Goal: Task Accomplishment & Management: Manage account settings

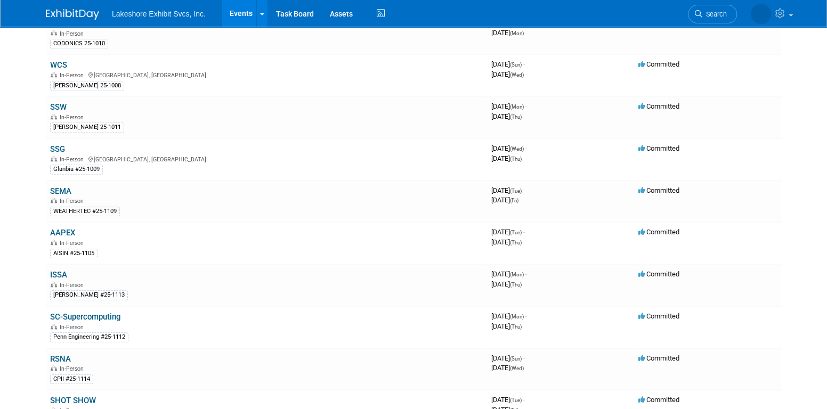
scroll to position [438, 0]
click at [63, 187] on link "SEMA" at bounding box center [60, 192] width 21 height 10
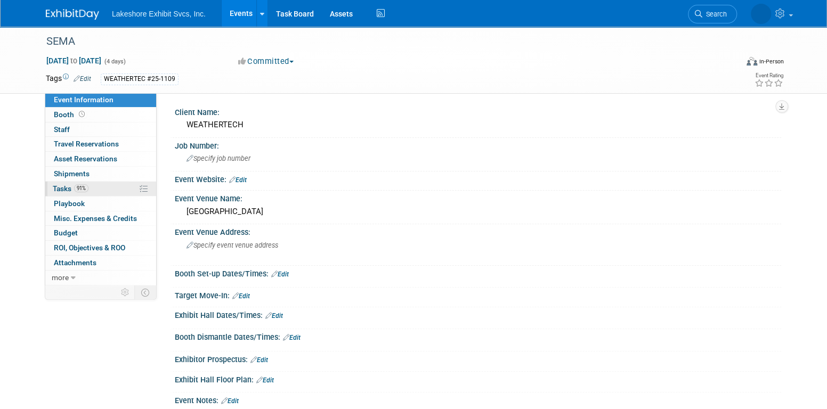
click at [88, 188] on span "91%" at bounding box center [81, 188] width 14 height 8
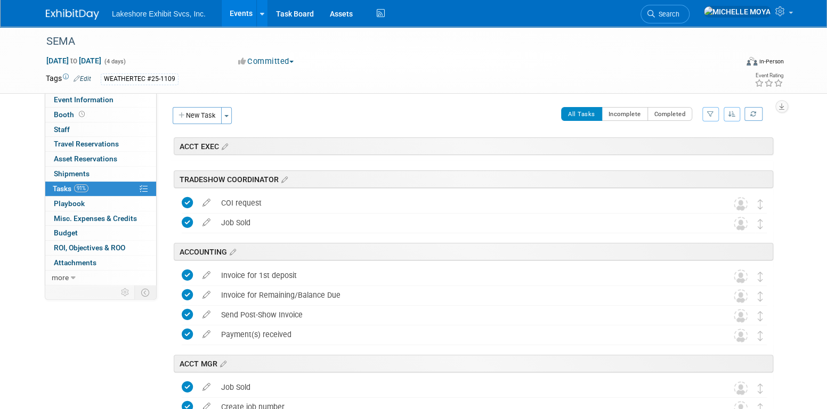
click at [710, 111] on icon "button" at bounding box center [710, 114] width 7 height 6
click at [680, 146] on select "-- Select Assignee -- All unassigned tasks Assigned to me Amanda Koss Dave Desa…" at bounding box center [666, 148] width 88 height 15
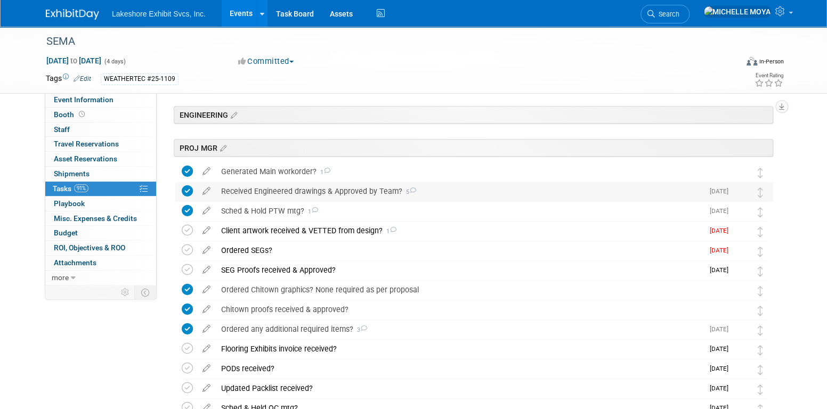
scroll to position [213, 0]
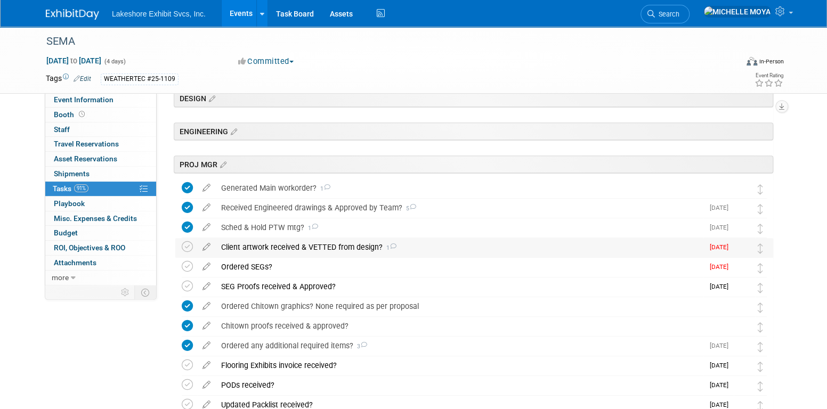
click at [306, 245] on div "Client artwork received & VETTED from design? 1" at bounding box center [459, 247] width 487 height 18
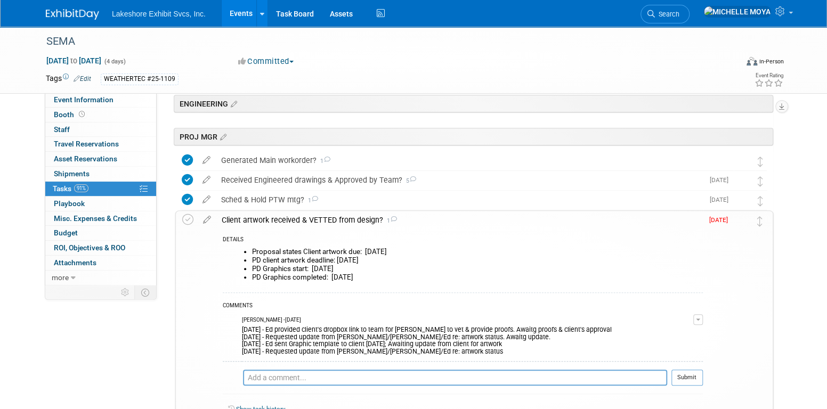
scroll to position [266, 0]
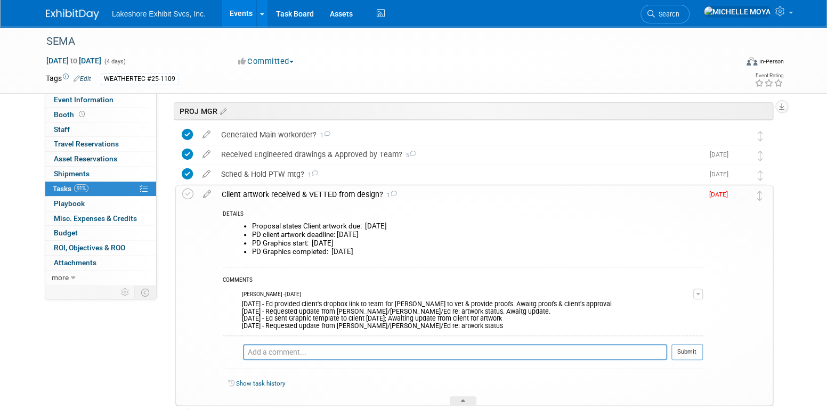
click at [700, 293] on span "button" at bounding box center [698, 294] width 4 height 2
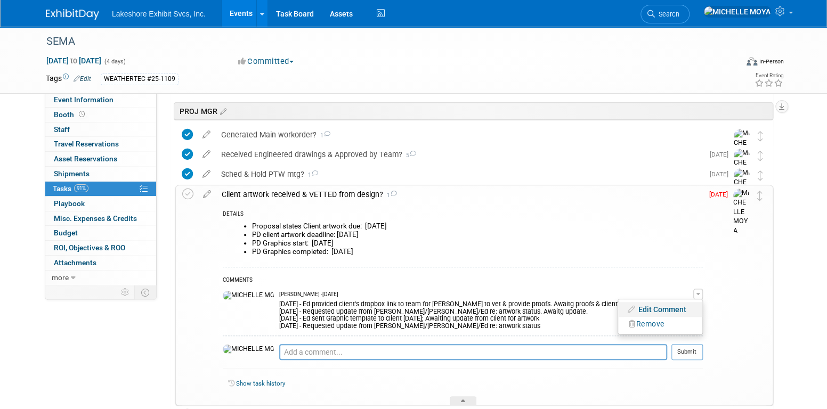
click at [684, 304] on link "Edit Comment" at bounding box center [660, 309] width 84 height 15
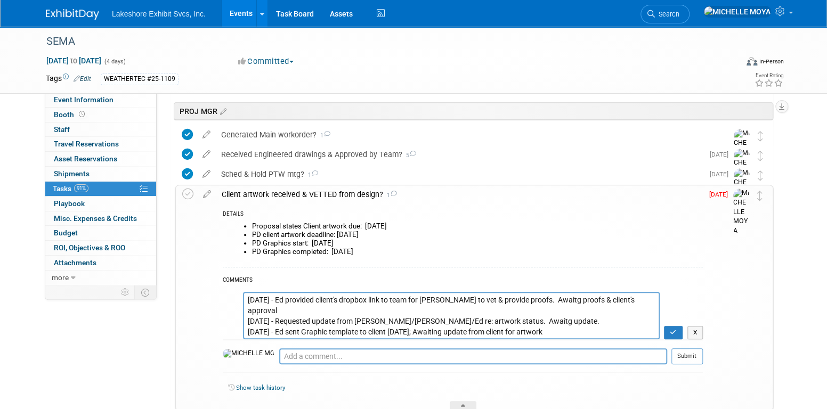
click at [246, 297] on textarea "8.27.25 - Ed provided client's dropbox link to team for Jill to vet & provide p…" at bounding box center [451, 315] width 417 height 47
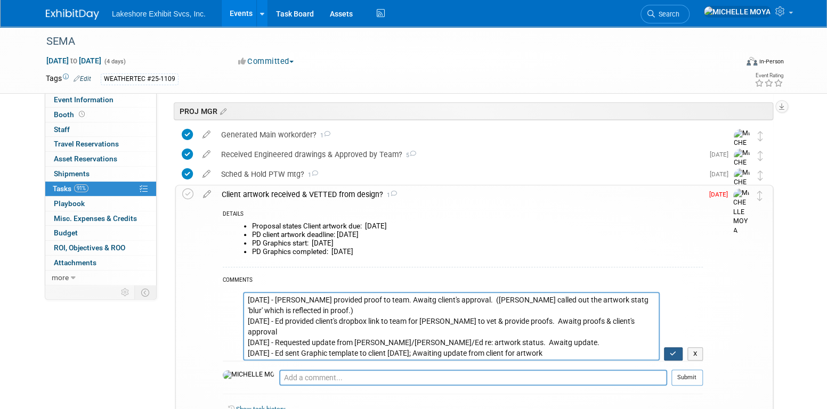
type textarea "8.28.25 - Jill provided proof to team. Awaitg client's approval. (Jill called o…"
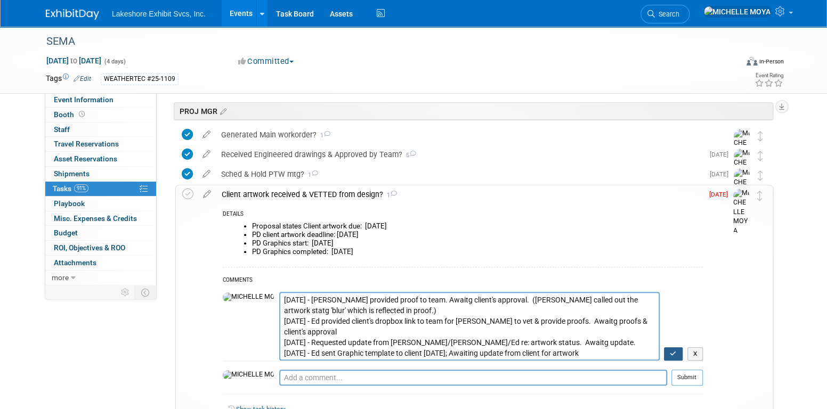
click at [678, 348] on button "button" at bounding box center [673, 354] width 19 height 14
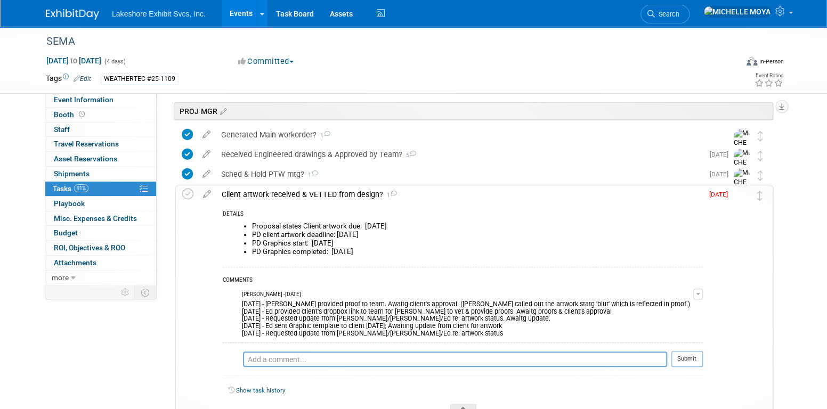
click at [339, 192] on div "Client artwork received & VETTED from design? 1" at bounding box center [459, 194] width 486 height 18
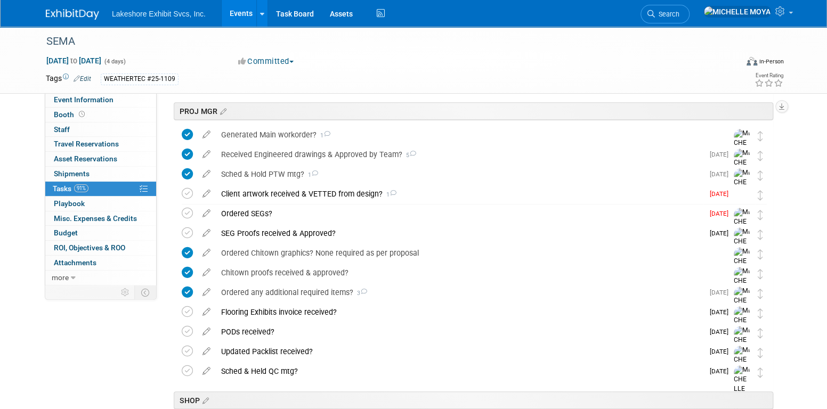
click at [239, 10] on link "Events" at bounding box center [241, 13] width 39 height 27
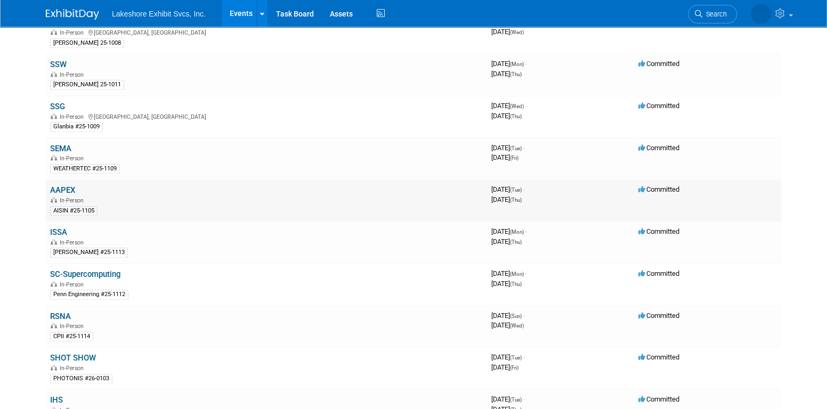
scroll to position [544, 0]
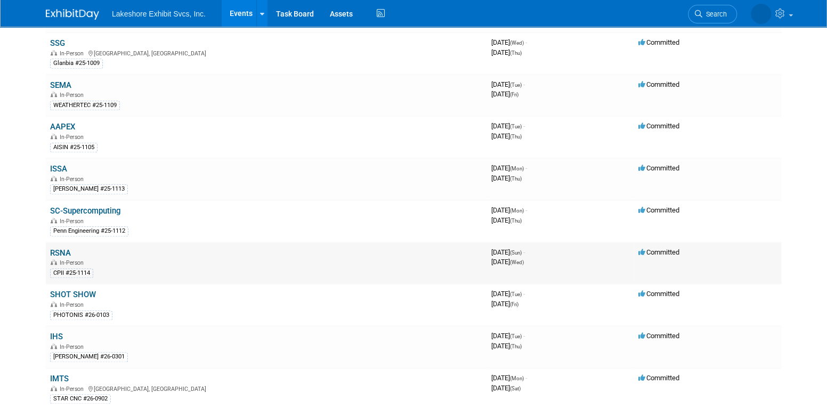
click at [63, 248] on link "RSNA" at bounding box center [60, 253] width 21 height 10
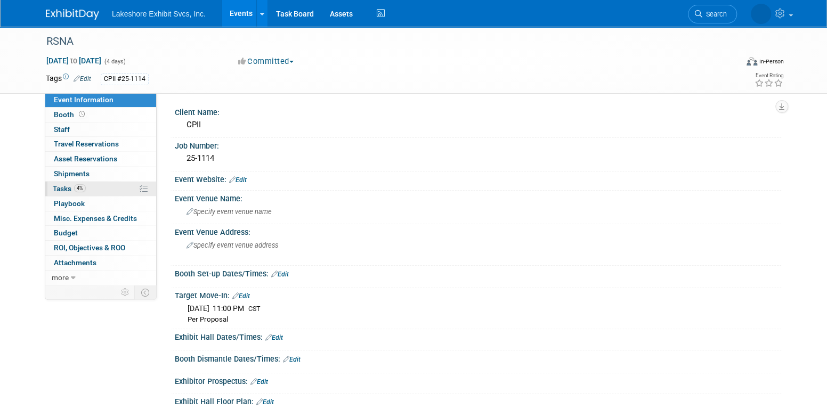
click at [104, 189] on link "4% Tasks 4%" at bounding box center [100, 189] width 111 height 14
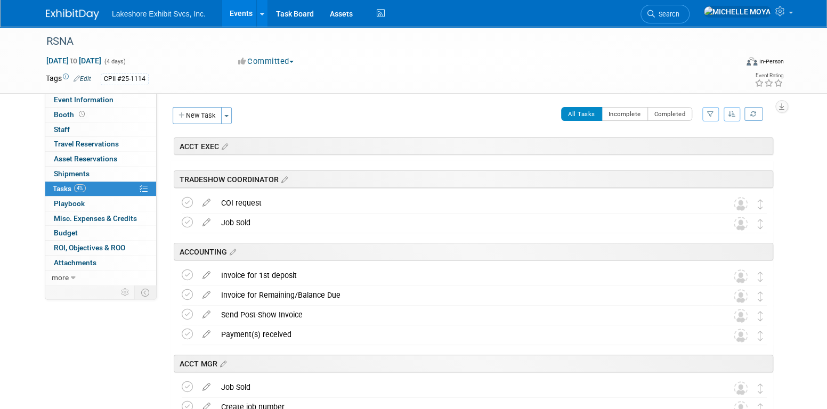
click at [709, 112] on icon "button" at bounding box center [710, 114] width 7 height 6
click at [685, 149] on select "-- Select Assignee -- All unassigned tasks Assigned to me Amanda Koss Dave Desa…" at bounding box center [666, 148] width 88 height 15
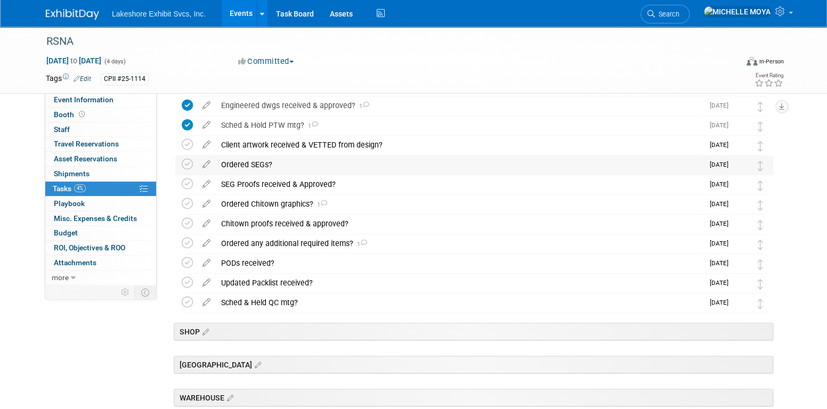
scroll to position [320, 0]
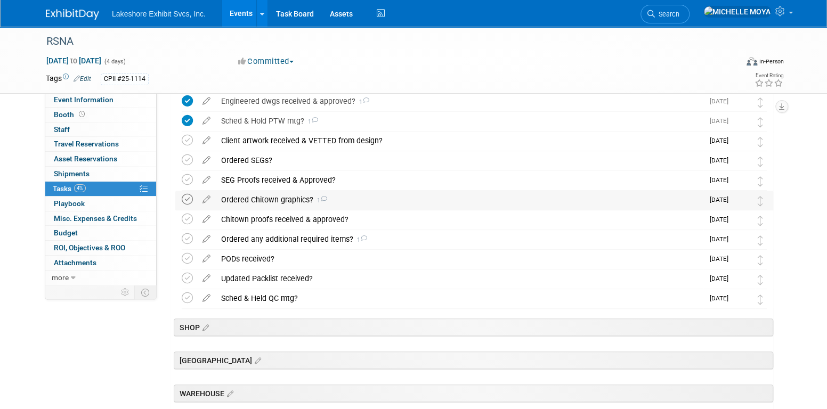
click at [188, 198] on icon at bounding box center [187, 199] width 11 height 11
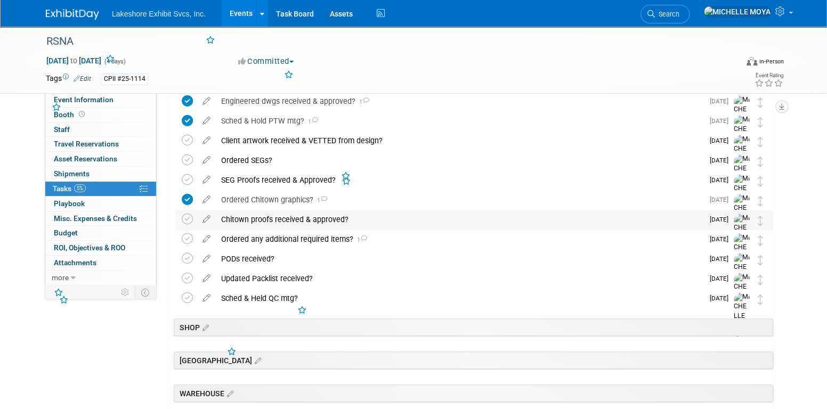
click at [284, 217] on div "Chitown proofs received & approved?" at bounding box center [459, 219] width 487 height 18
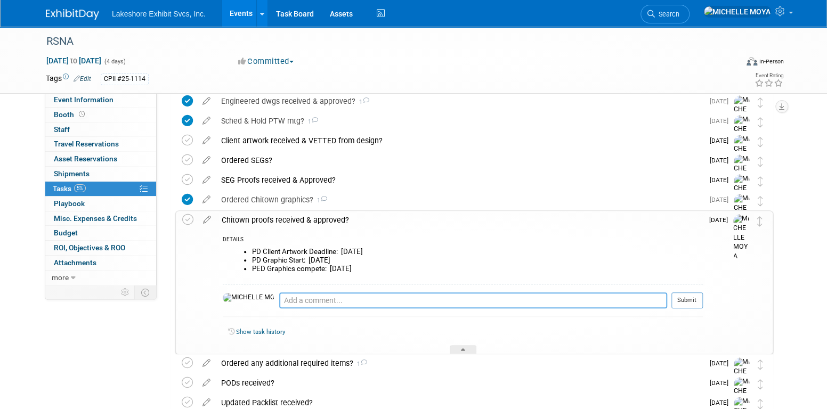
click at [292, 297] on textarea at bounding box center [473, 300] width 388 height 16
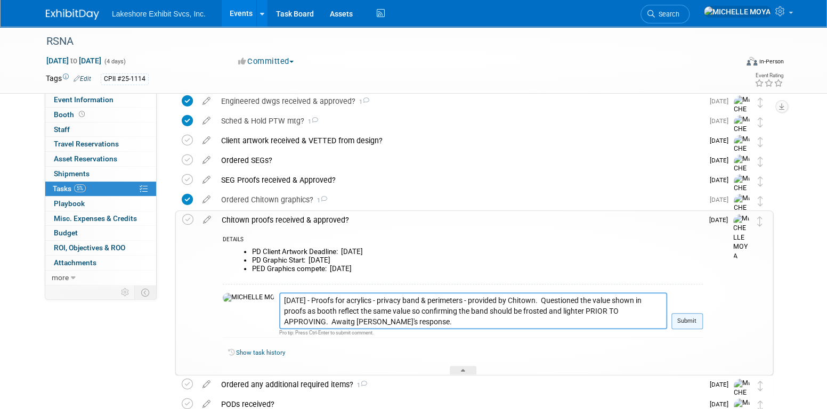
type textarea "8.28.25 - Proofs for acrylics - privacy band & perimeters - provided by Chitown…"
drag, startPoint x: 685, startPoint y: 320, endPoint x: 680, endPoint y: 331, distance: 11.7
click at [685, 320] on button "Submit" at bounding box center [686, 321] width 31 height 16
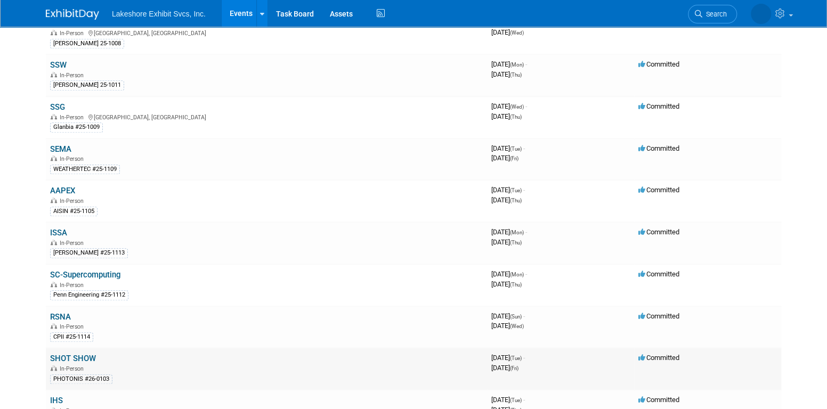
scroll to position [479, 0]
click at [65, 146] on link "SEMA" at bounding box center [60, 150] width 21 height 10
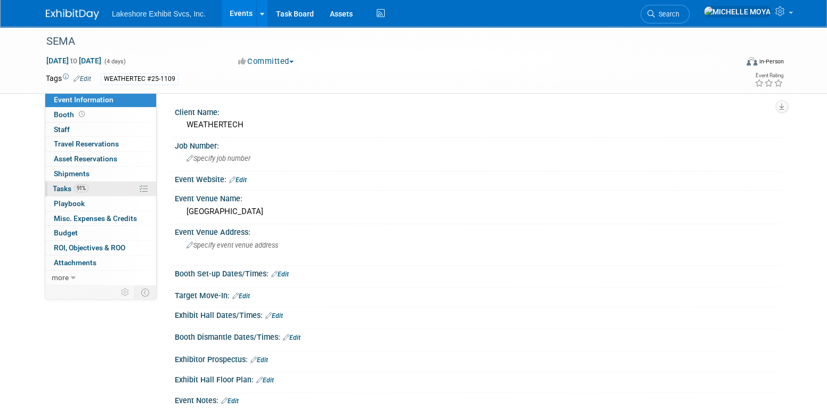
click at [78, 192] on span "91%" at bounding box center [81, 188] width 14 height 8
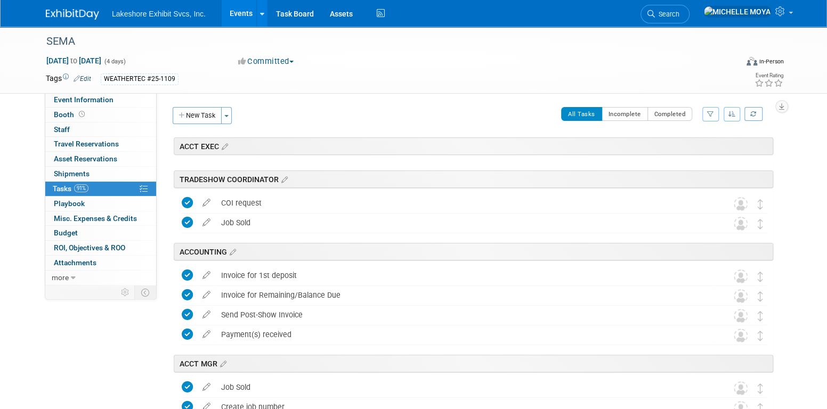
click at [711, 113] on icon "button" at bounding box center [710, 114] width 7 height 6
click at [683, 152] on select "-- Select Assignee -- All unassigned tasks Assigned to me [PERSON_NAME] [PERSON…" at bounding box center [666, 148] width 88 height 15
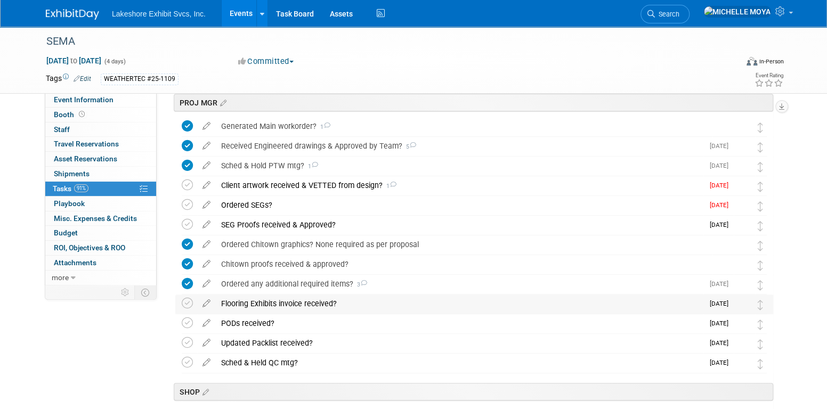
scroll to position [213, 0]
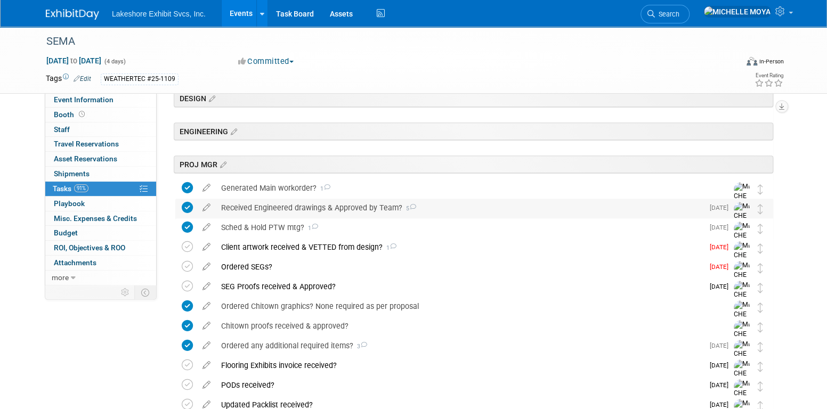
click at [184, 207] on icon at bounding box center [187, 207] width 11 height 11
click at [266, 208] on div "Received Engineered drawings & Approved by Team? 5" at bounding box center [459, 208] width 487 height 18
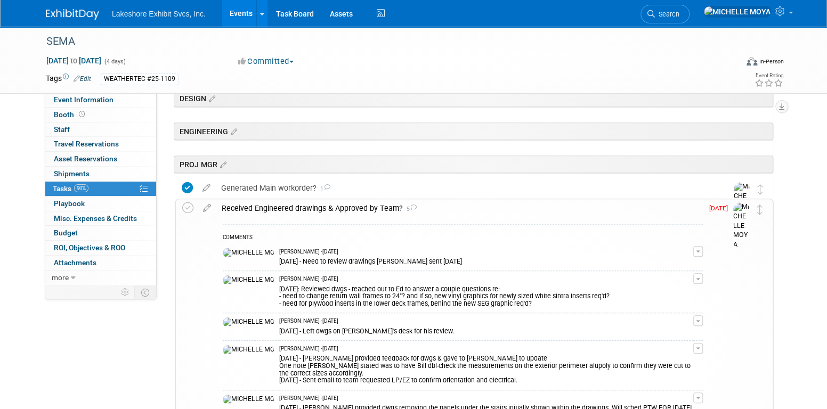
scroll to position [426, 0]
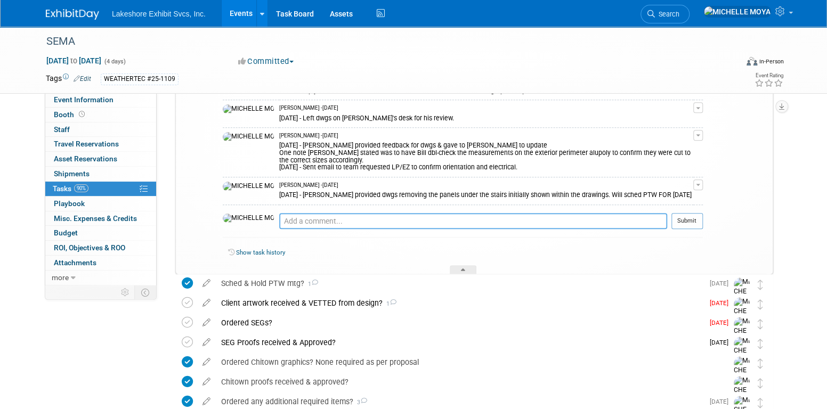
click at [291, 220] on textarea at bounding box center [473, 221] width 388 height 16
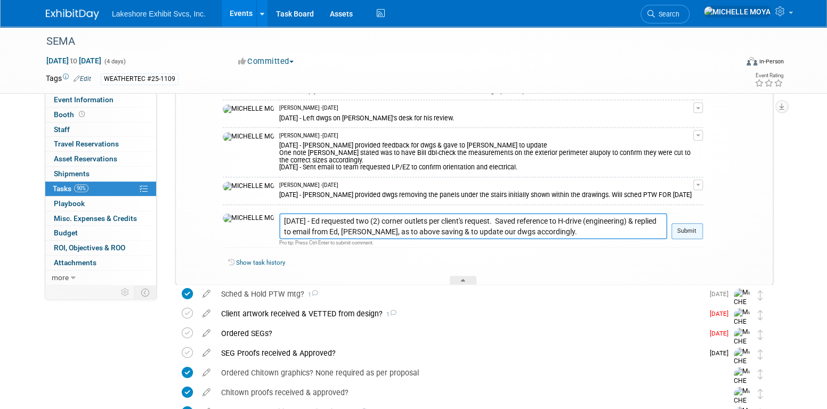
type textarea "[DATE] - Ed requested two (2) corner outlets per client's request. Saved refere…"
click at [684, 224] on button "Submit" at bounding box center [686, 231] width 31 height 16
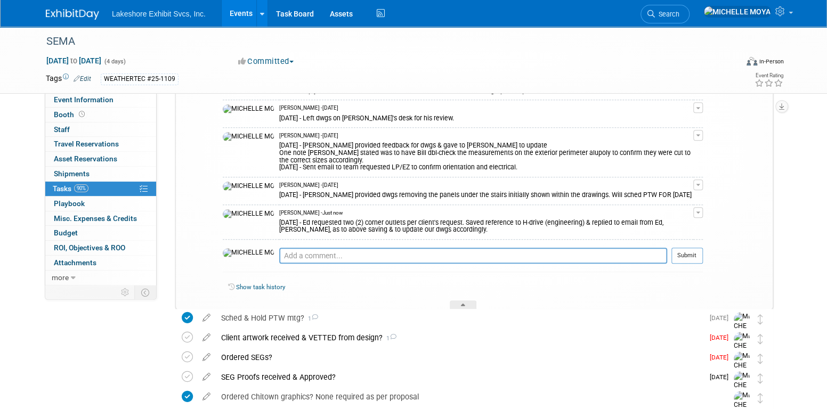
click at [233, 20] on link "Events" at bounding box center [241, 13] width 39 height 27
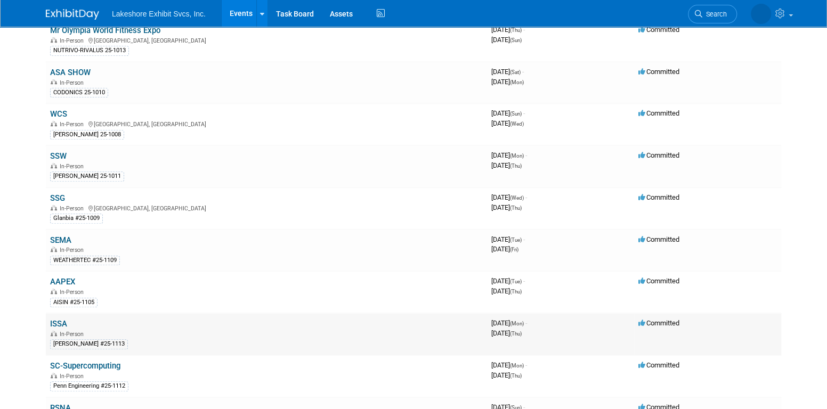
scroll to position [533, 0]
